Goal: Use online tool/utility: Utilize a website feature to perform a specific function

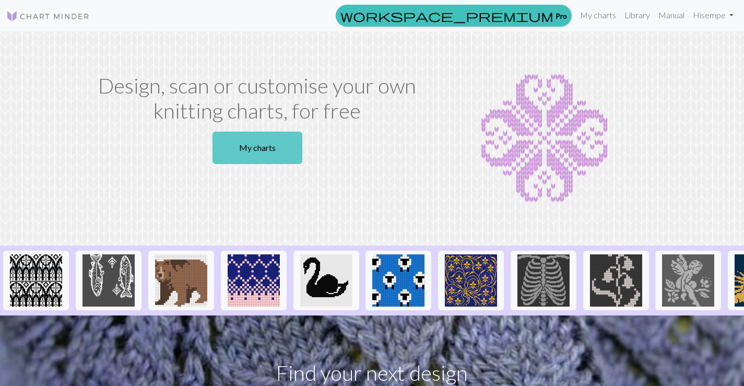
click at [243, 150] on link "My charts" at bounding box center [257, 148] width 90 height 32
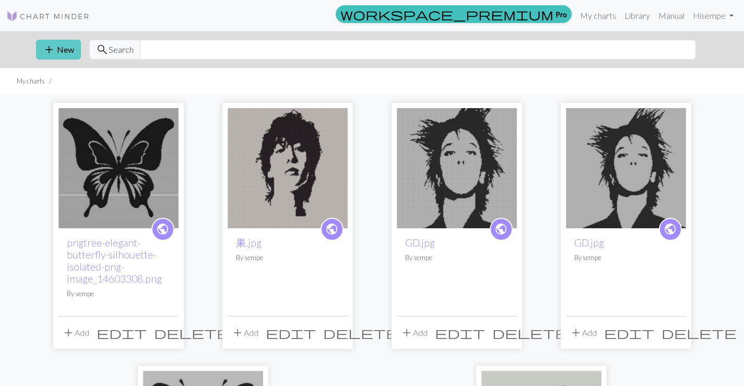
click at [61, 51] on button "add New" at bounding box center [58, 50] width 45 height 20
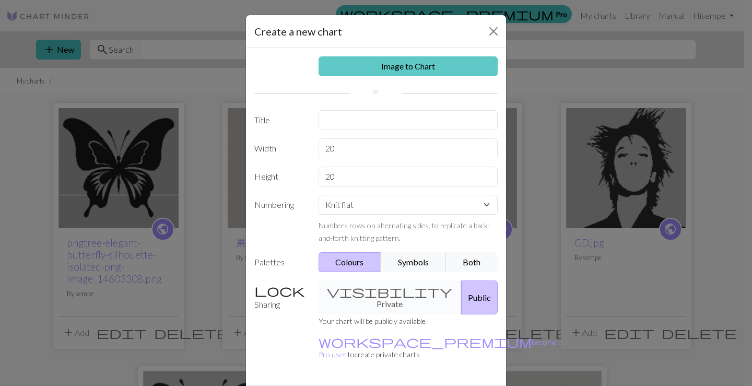
click at [429, 67] on link "Image to Chart" at bounding box center [408, 66] width 180 height 20
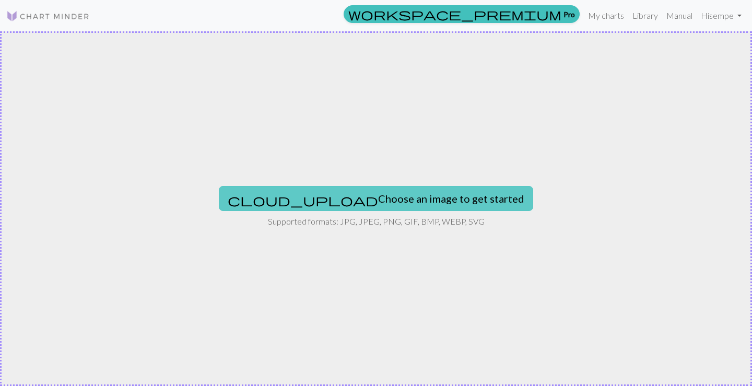
click at [380, 195] on button "cloud_upload Choose an image to get started" at bounding box center [376, 198] width 314 height 25
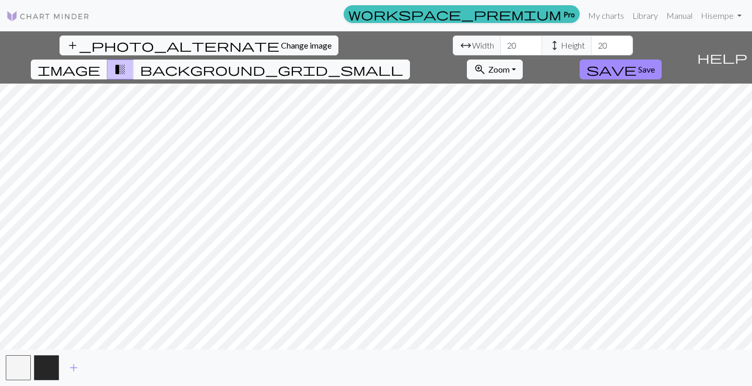
click at [100, 62] on span "image" at bounding box center [69, 69] width 63 height 15
drag, startPoint x: 235, startPoint y: 44, endPoint x: 208, endPoint y: 48, distance: 27.9
click at [453, 48] on div "arrow_range Width 20 height Height 20" at bounding box center [543, 45] width 180 height 20
type input "150"
drag, startPoint x: 327, startPoint y: 45, endPoint x: 309, endPoint y: 48, distance: 18.5
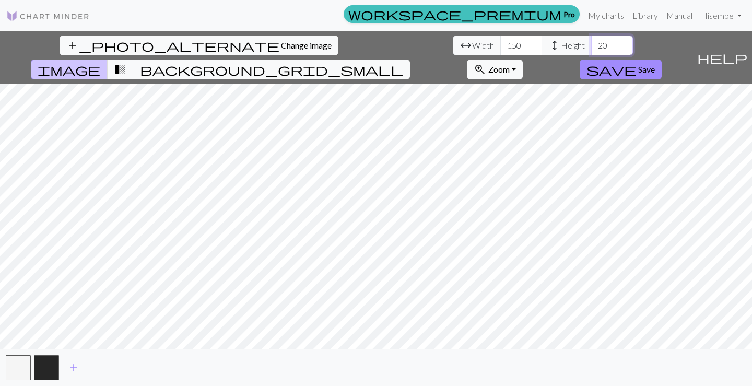
click at [591, 48] on input "20" at bounding box center [612, 45] width 42 height 20
type input "150"
click at [655, 64] on span "Save" at bounding box center [646, 69] width 17 height 10
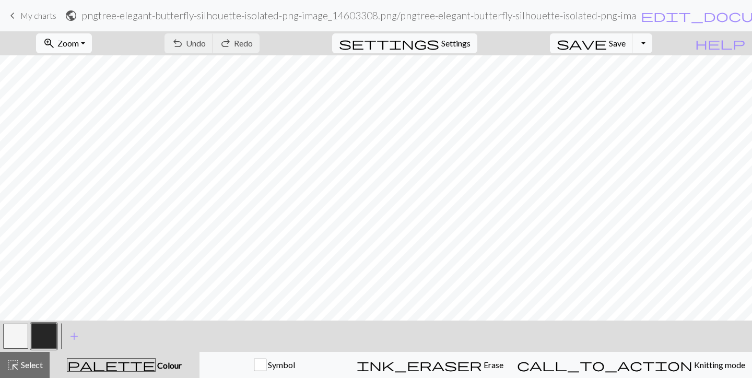
click at [92, 48] on button "zoom_in Zoom Zoom" at bounding box center [64, 43] width 56 height 20
click at [74, 127] on button "50%" at bounding box center [78, 125] width 82 height 17
